Goal: Navigation & Orientation: Understand site structure

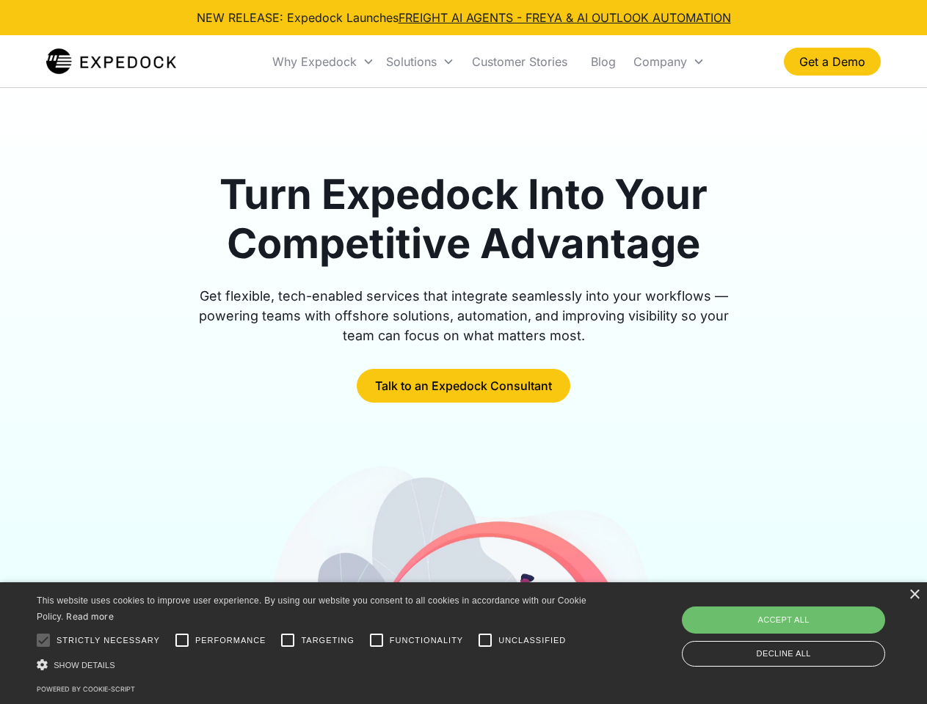
click at [324, 62] on div "Why Expedock" at bounding box center [314, 61] width 84 height 15
click at [420, 62] on div "Solutions" at bounding box center [411, 61] width 51 height 15
click at [668, 62] on div "Company" at bounding box center [660, 61] width 54 height 15
click at [43, 641] on div at bounding box center [43, 640] width 29 height 29
click at [182, 641] on input "Performance" at bounding box center [181, 640] width 29 height 29
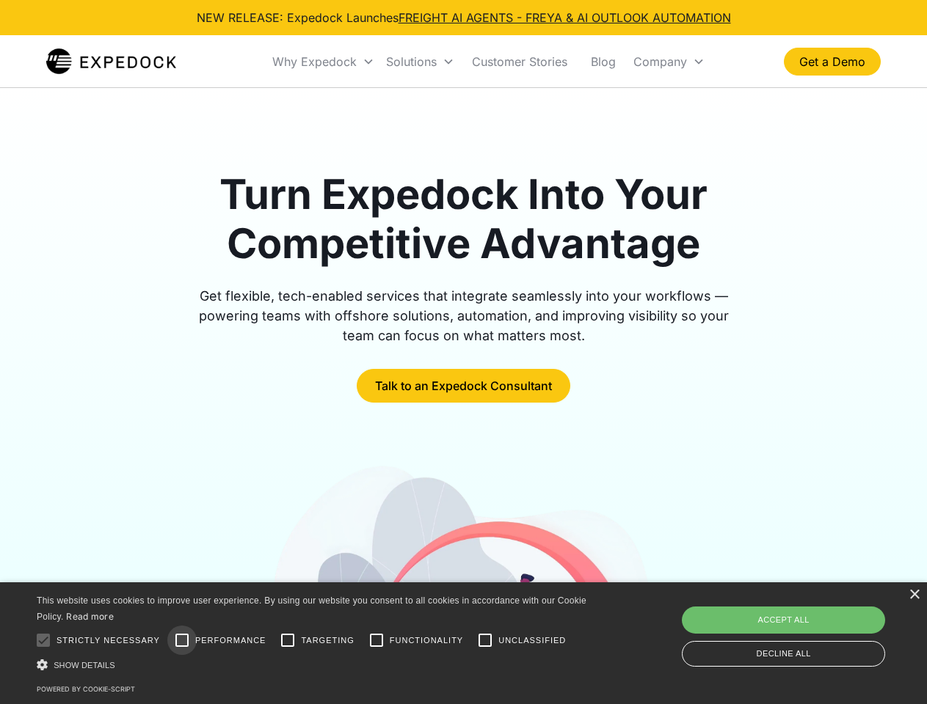
checkbox input "true"
click at [288, 641] on input "Targeting" at bounding box center [287, 640] width 29 height 29
checkbox input "true"
click at [376, 641] on input "Functionality" at bounding box center [376, 640] width 29 height 29
checkbox input "true"
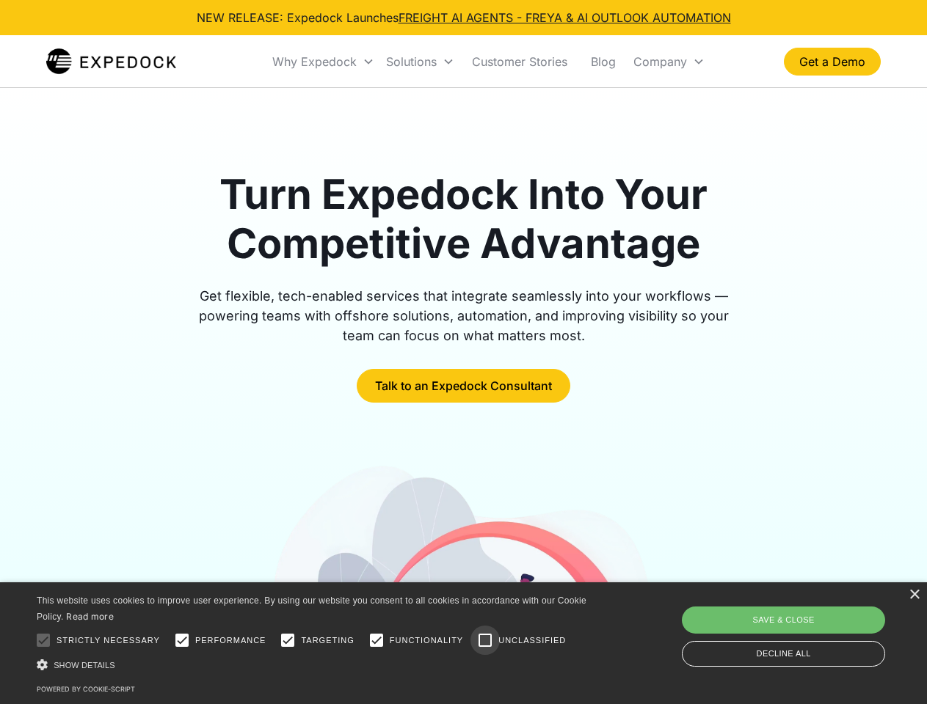
click at [485, 641] on input "Unclassified" at bounding box center [484, 640] width 29 height 29
checkbox input "true"
click at [314, 665] on div "Show details Hide details" at bounding box center [314, 664] width 555 height 15
